Goal: Transaction & Acquisition: Purchase product/service

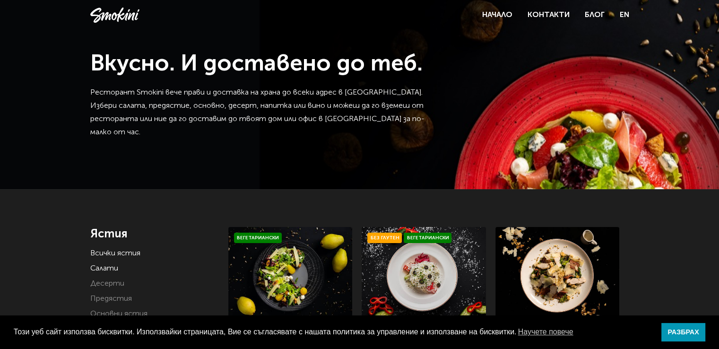
click at [112, 265] on link "Салати" at bounding box center [104, 269] width 28 height 8
click at [110, 311] on link "Основни ястия" at bounding box center [118, 314] width 57 height 8
drag, startPoint x: 324, startPoint y: 10, endPoint x: 309, endPoint y: 11, distance: 15.6
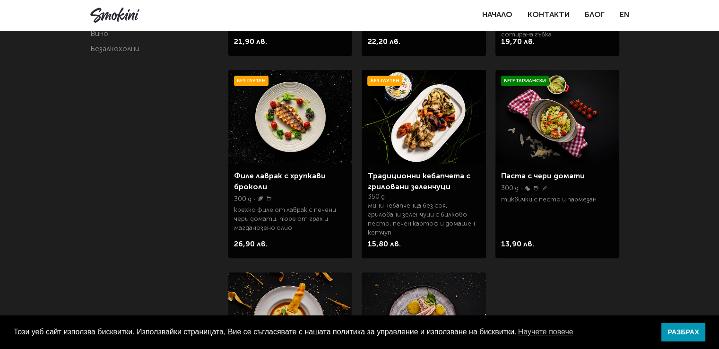
scroll to position [334, 0]
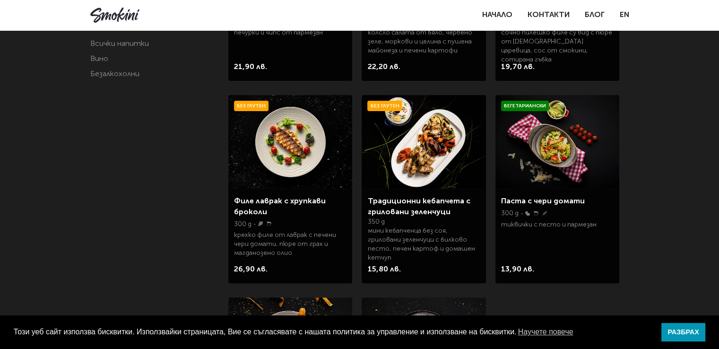
click at [555, 205] on link "Паста с чери домати" at bounding box center [543, 202] width 84 height 8
drag, startPoint x: 121, startPoint y: 61, endPoint x: 128, endPoint y: 67, distance: 9.4
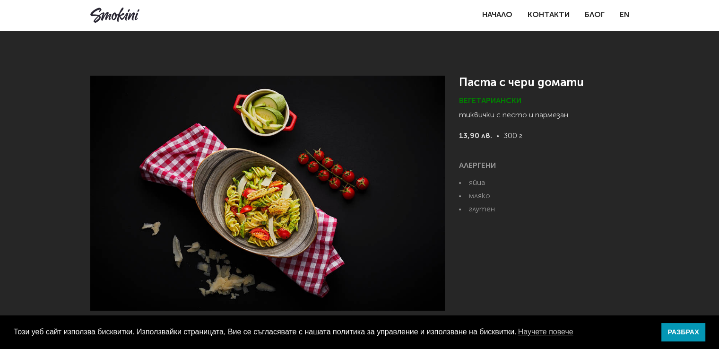
scroll to position [20, 0]
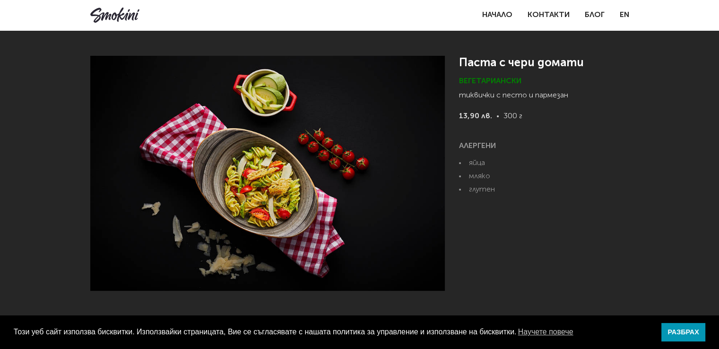
drag, startPoint x: 151, startPoint y: 18, endPoint x: 131, endPoint y: 18, distance: 19.4
